Goal: Transaction & Acquisition: Obtain resource

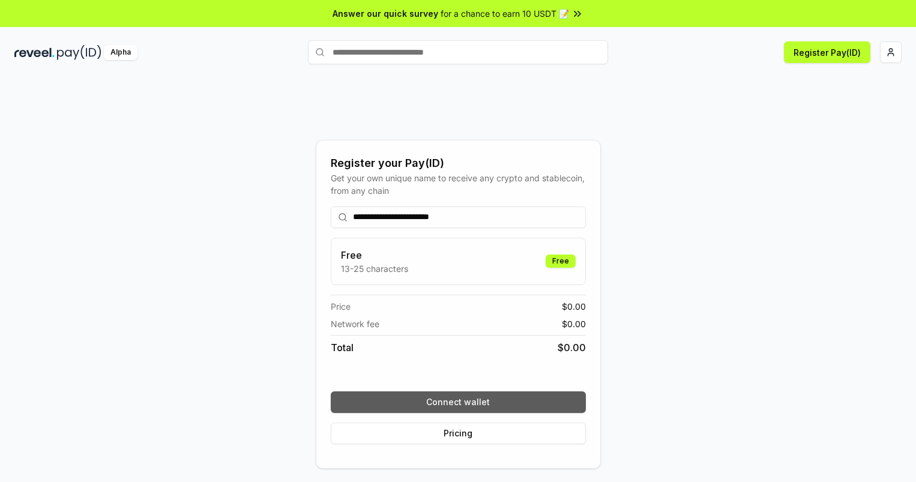
type input "**********"
click at [458, 402] on button "Connect wallet" at bounding box center [458, 403] width 255 height 22
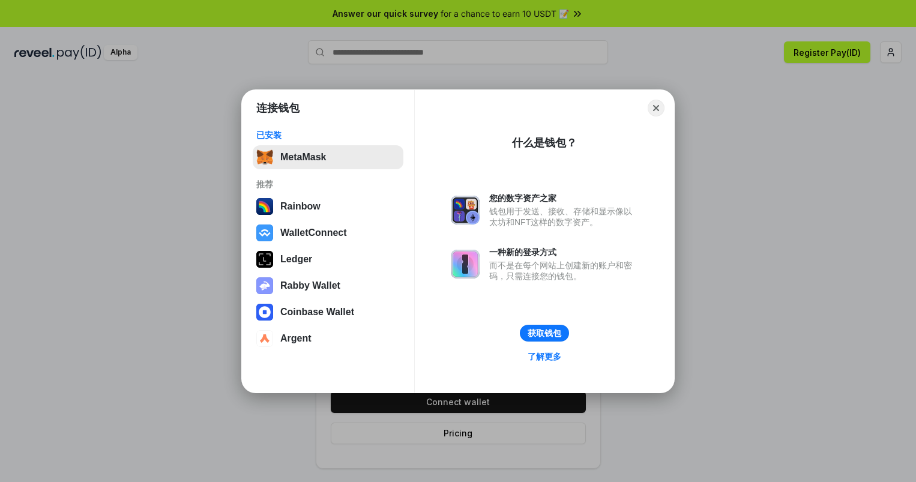
click at [328, 157] on button "MetaMask" at bounding box center [328, 157] width 151 height 24
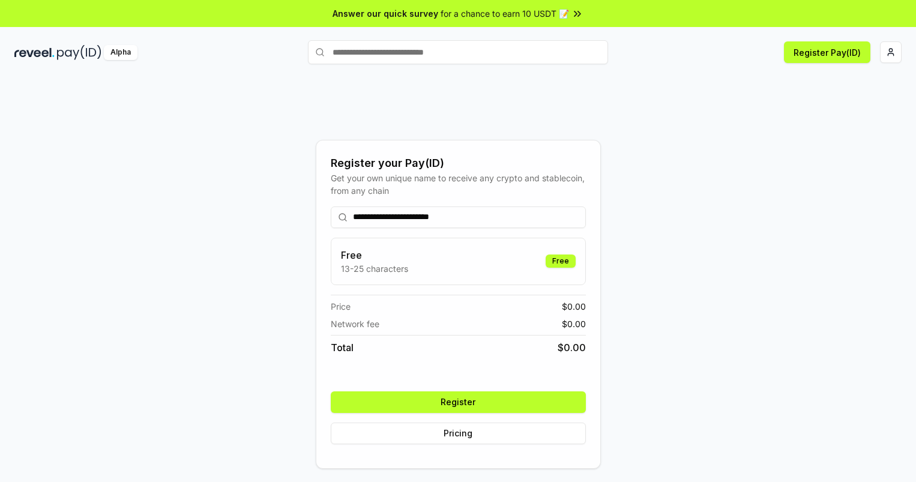
click at [458, 402] on button "Register" at bounding box center [458, 403] width 255 height 22
